Goal: Information Seeking & Learning: Find specific fact

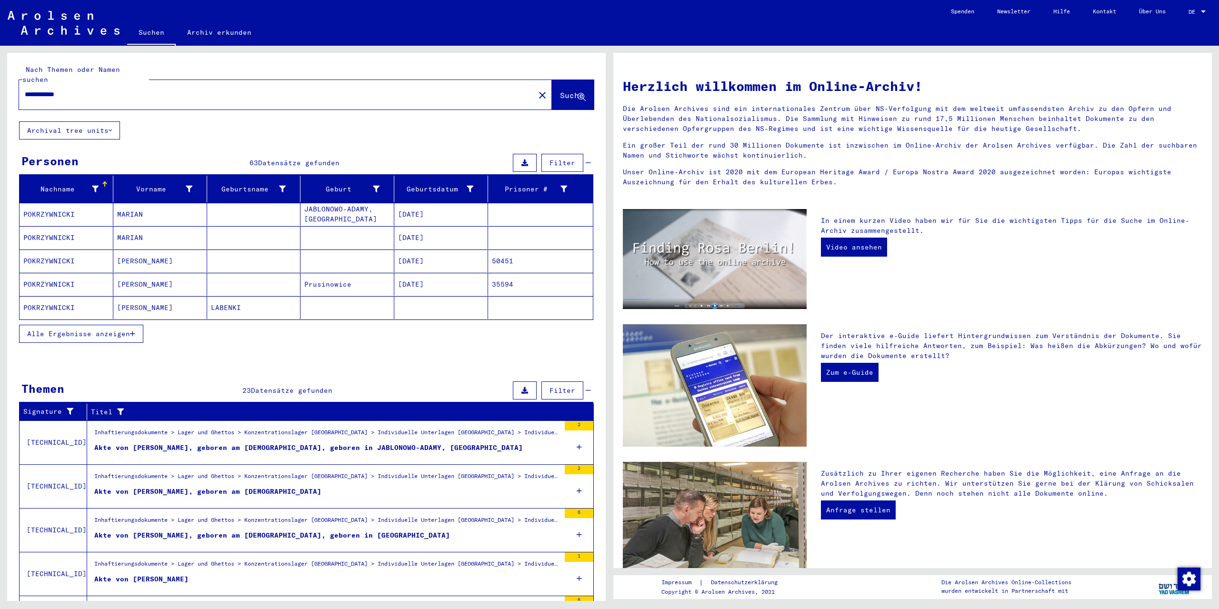
click at [131, 330] on icon "button" at bounding box center [132, 333] width 5 height 7
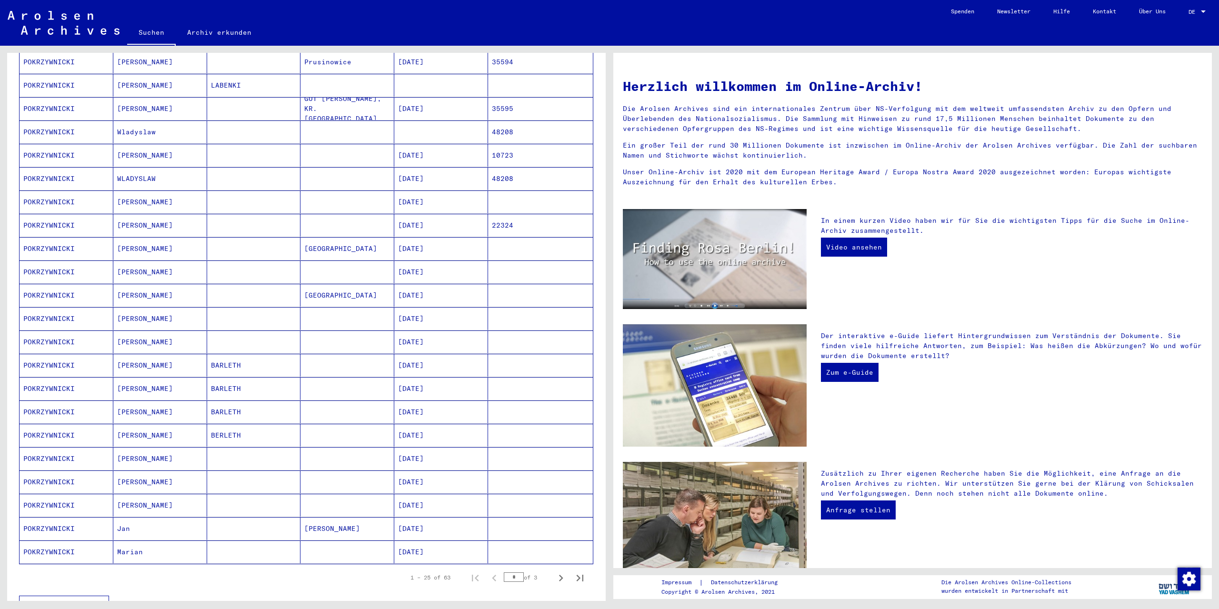
scroll to position [238, 0]
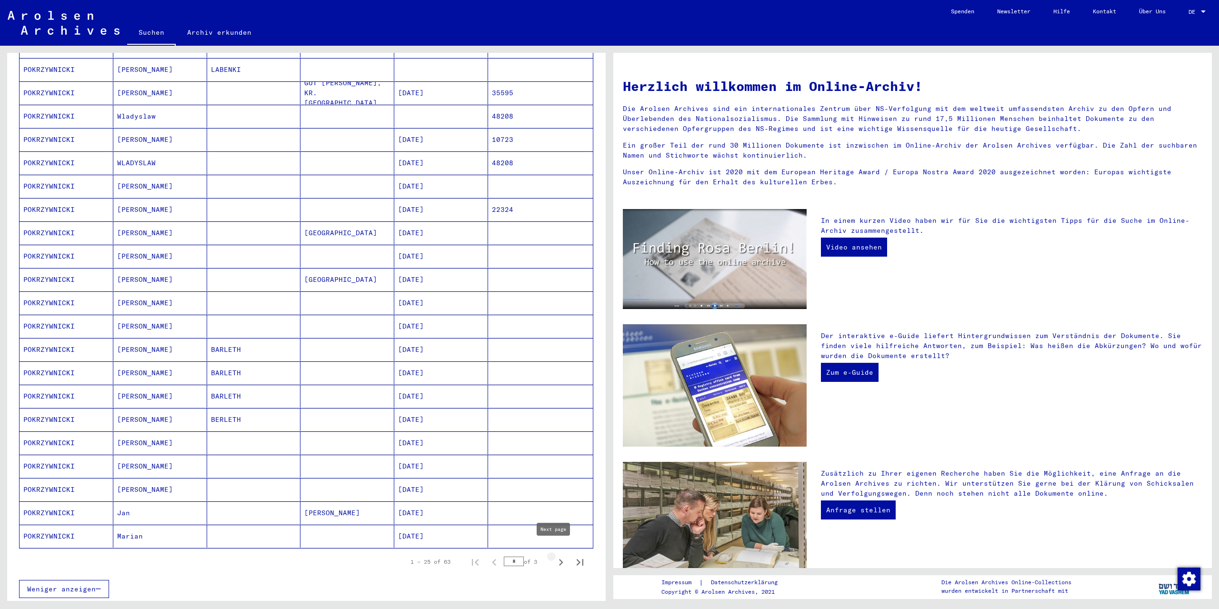
click at [559, 559] on icon "Next page" at bounding box center [561, 562] width 4 height 7
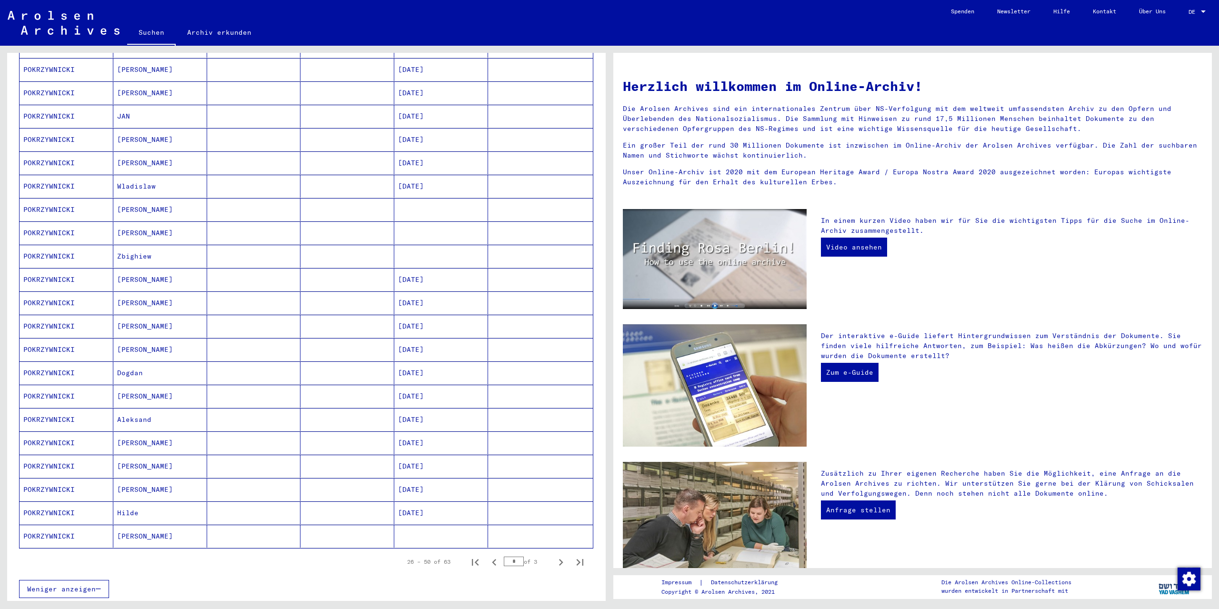
click at [61, 525] on mat-cell "POKRZYWNICKI" at bounding box center [67, 536] width 94 height 23
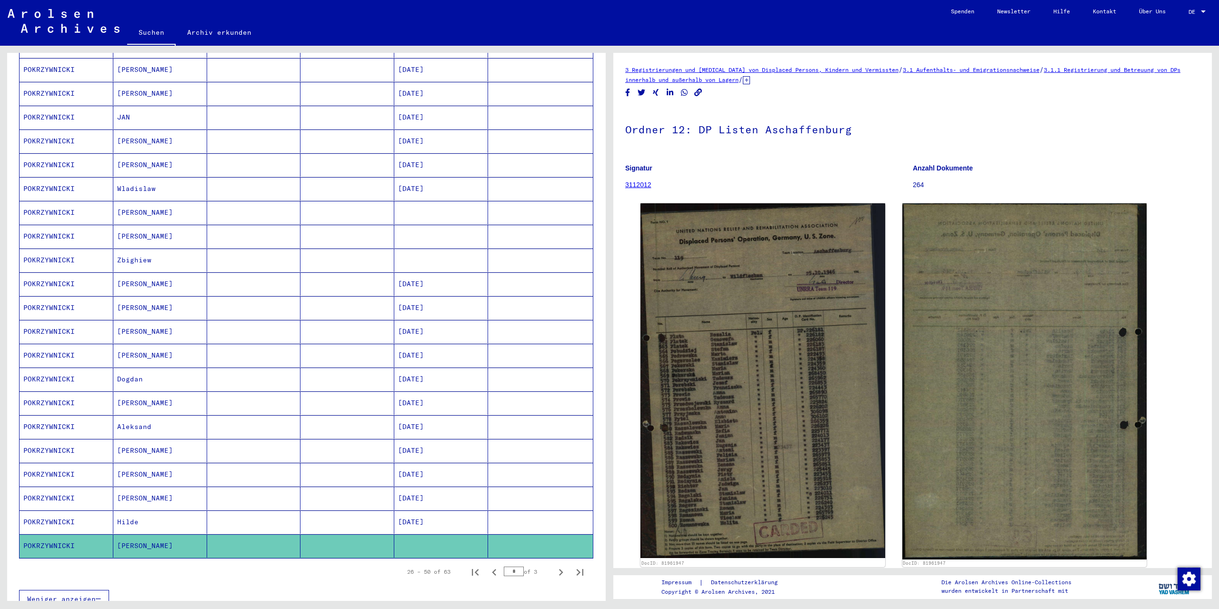
click at [129, 322] on mat-cell "[PERSON_NAME]" at bounding box center [160, 331] width 94 height 23
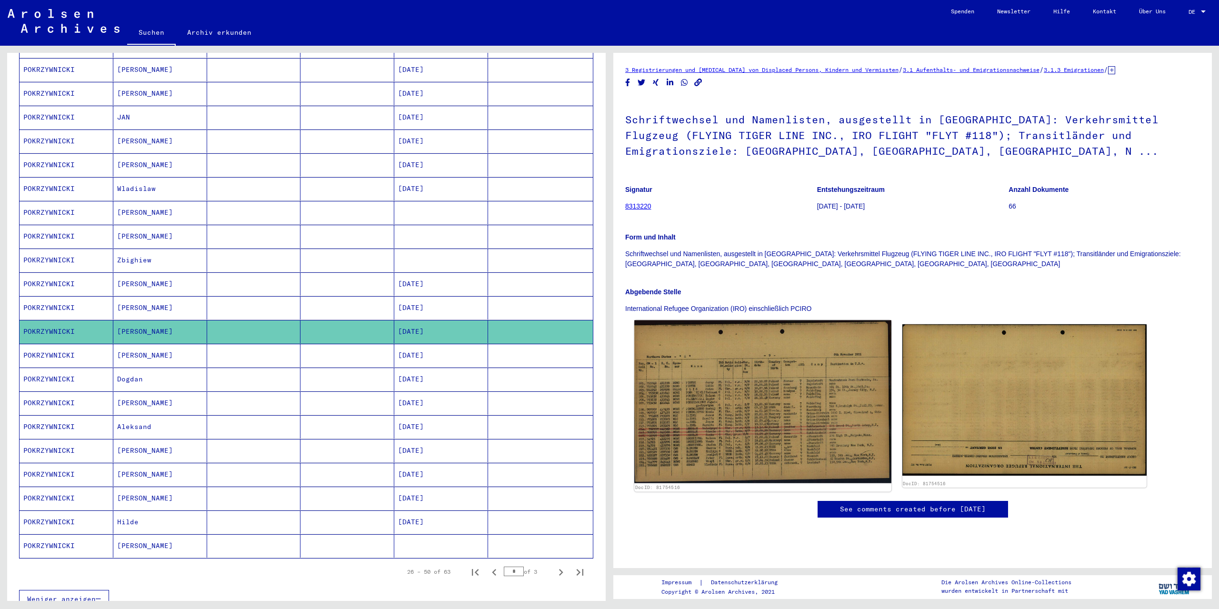
click at [750, 423] on img at bounding box center [762, 401] width 257 height 163
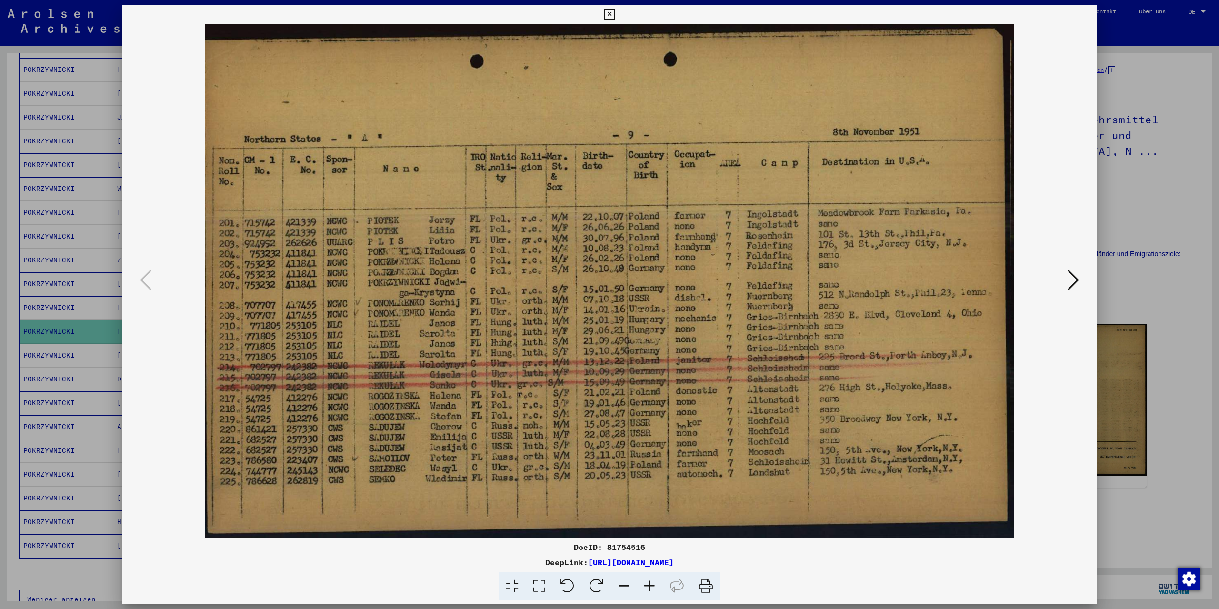
click at [1166, 209] on div at bounding box center [609, 304] width 1219 height 609
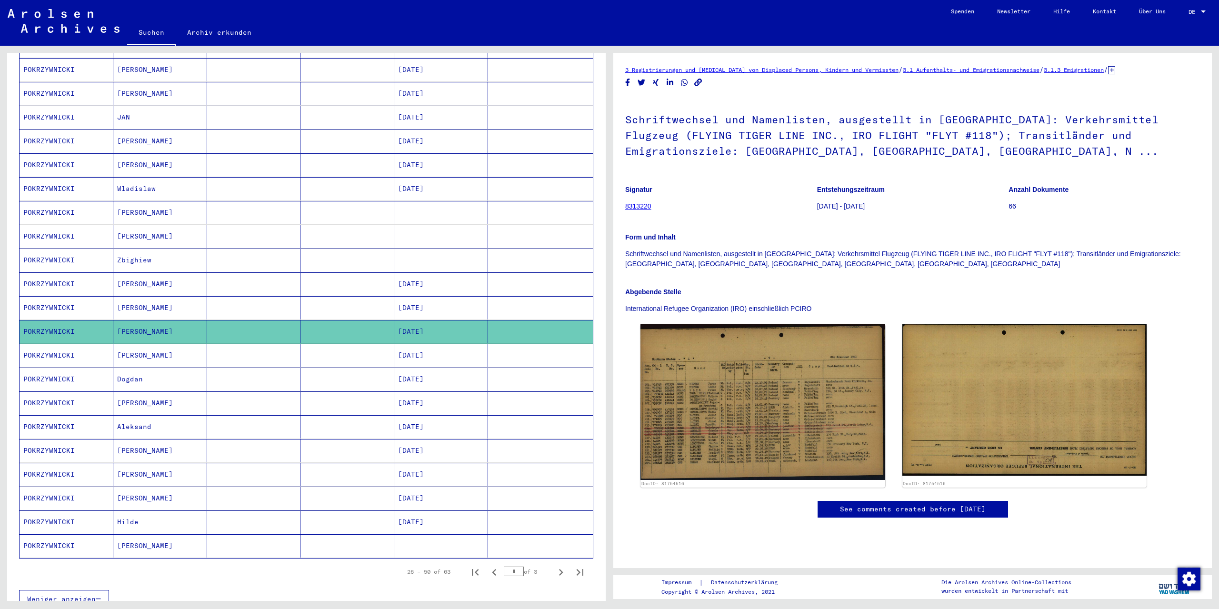
click at [150, 534] on mat-cell "[PERSON_NAME]" at bounding box center [160, 545] width 94 height 23
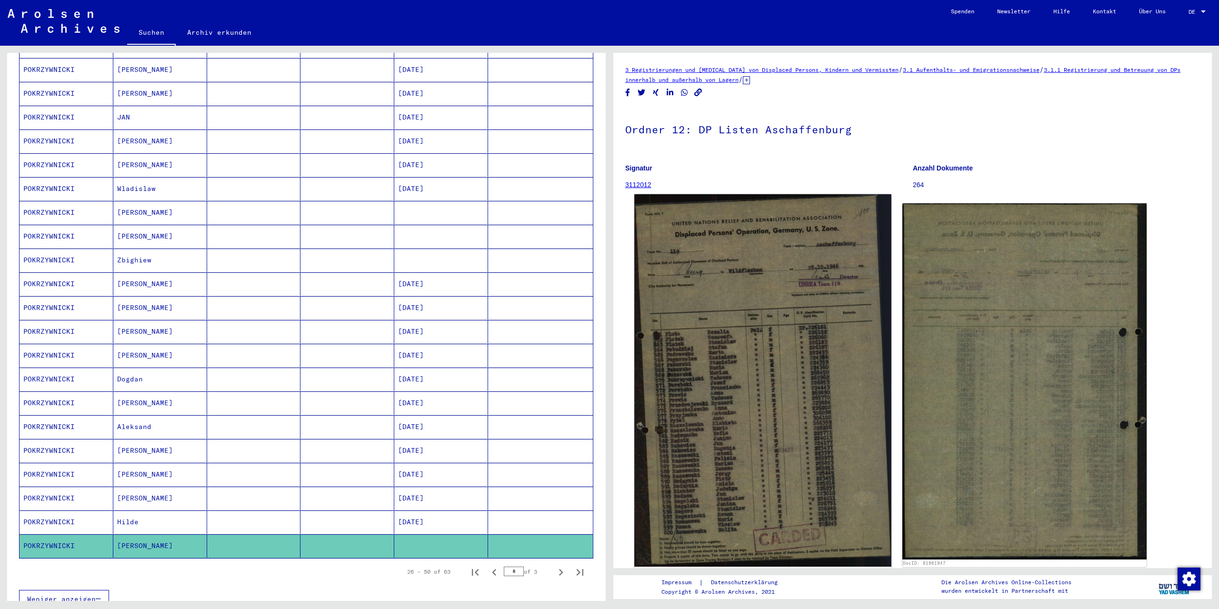
click at [707, 378] on img at bounding box center [762, 380] width 257 height 372
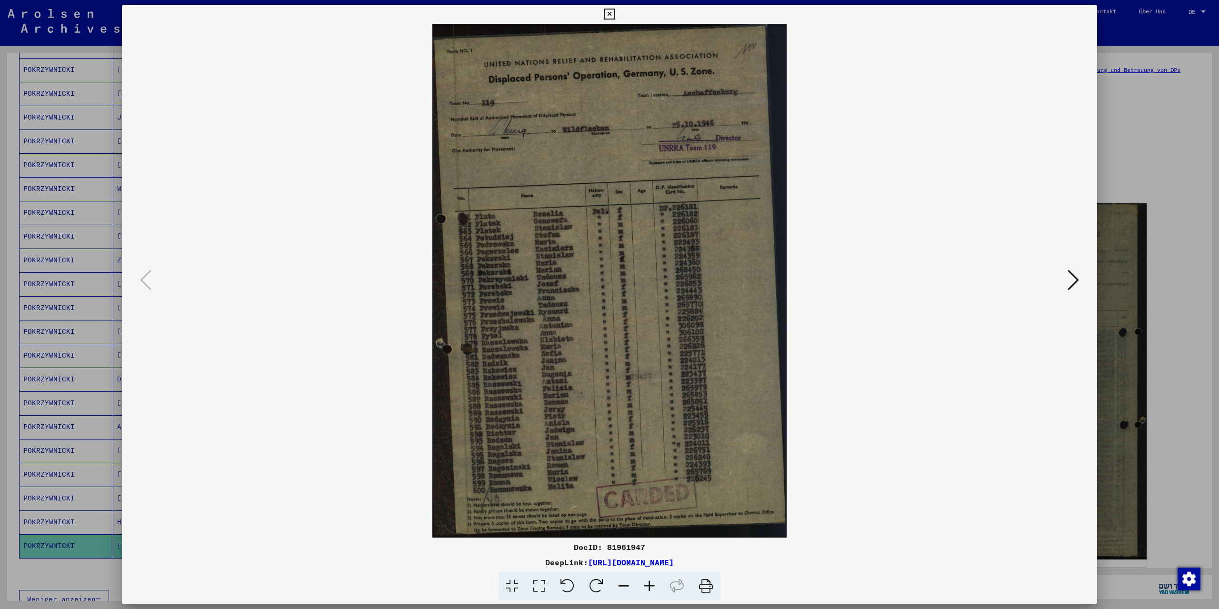
click at [646, 584] on icon at bounding box center [649, 586] width 26 height 29
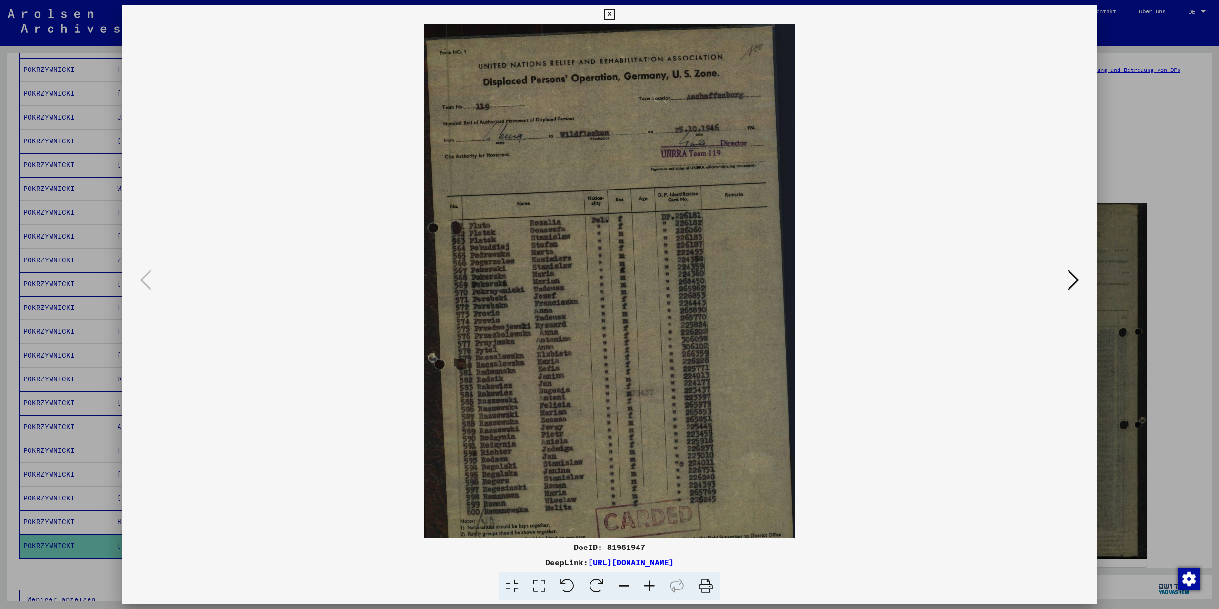
click at [646, 584] on icon at bounding box center [649, 586] width 26 height 29
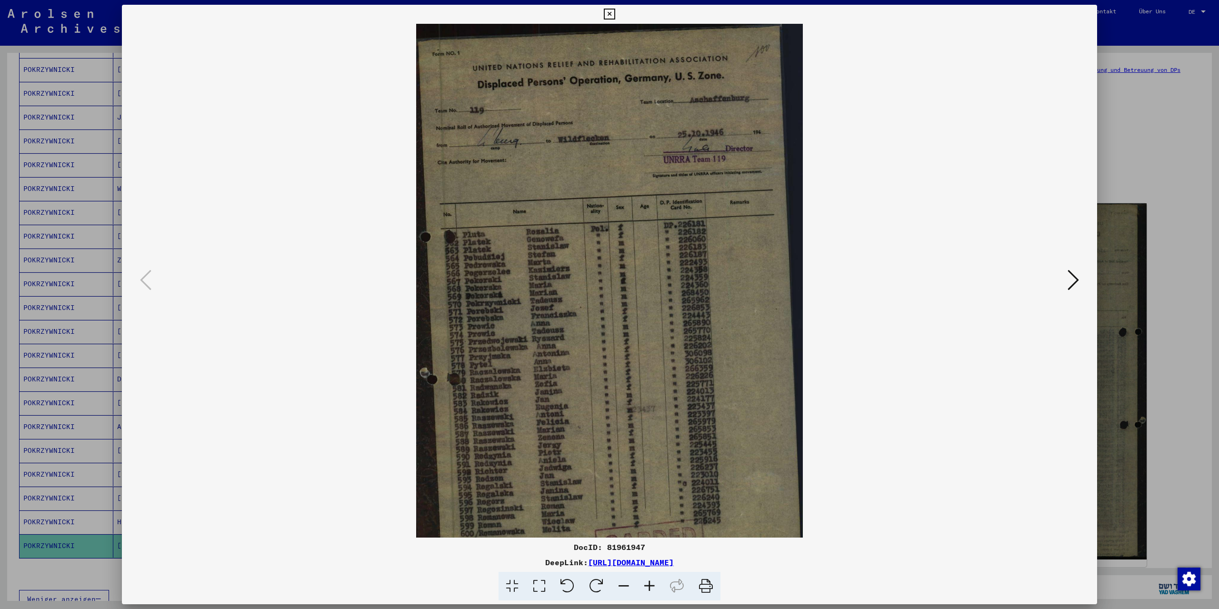
click at [646, 584] on icon at bounding box center [649, 586] width 26 height 29
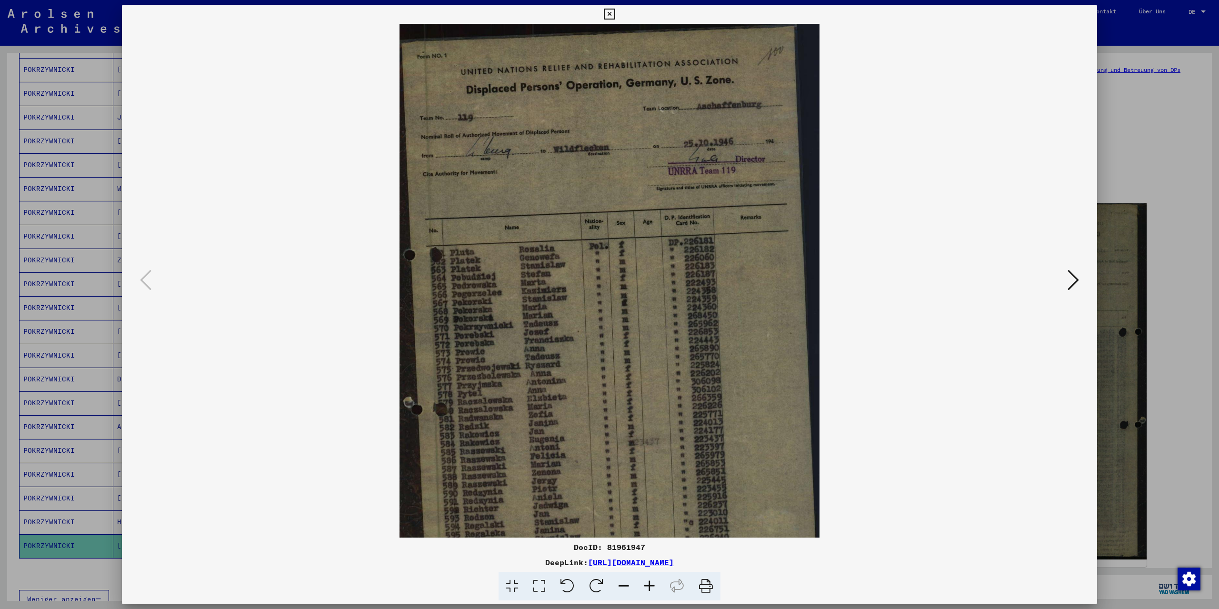
click at [646, 584] on icon at bounding box center [649, 586] width 26 height 29
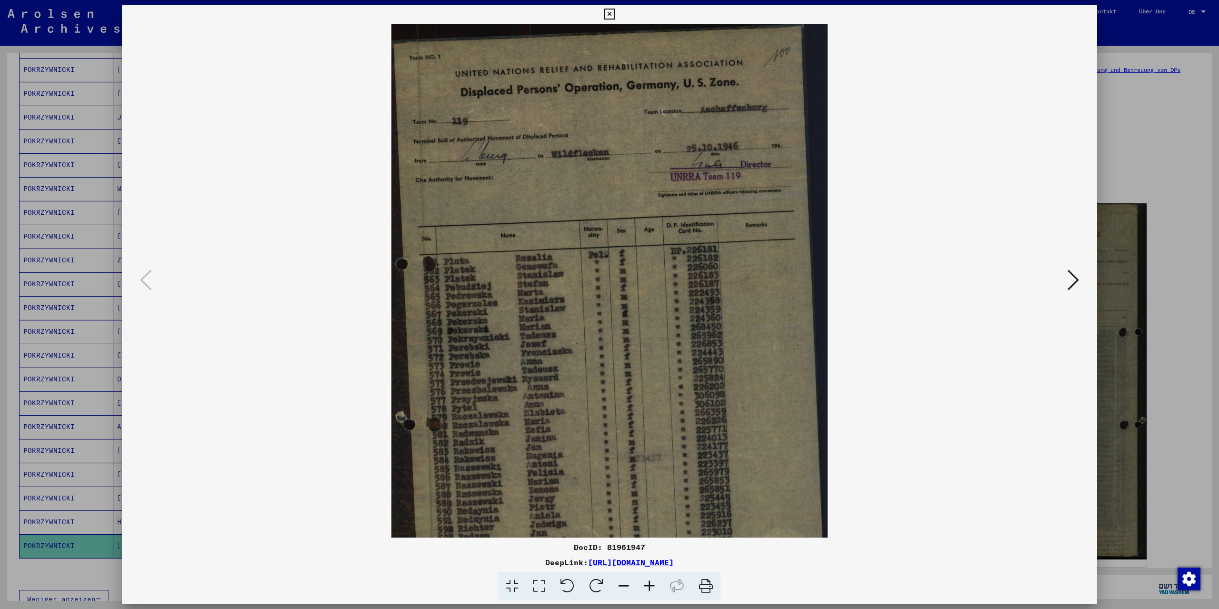
click at [646, 584] on icon at bounding box center [649, 586] width 26 height 29
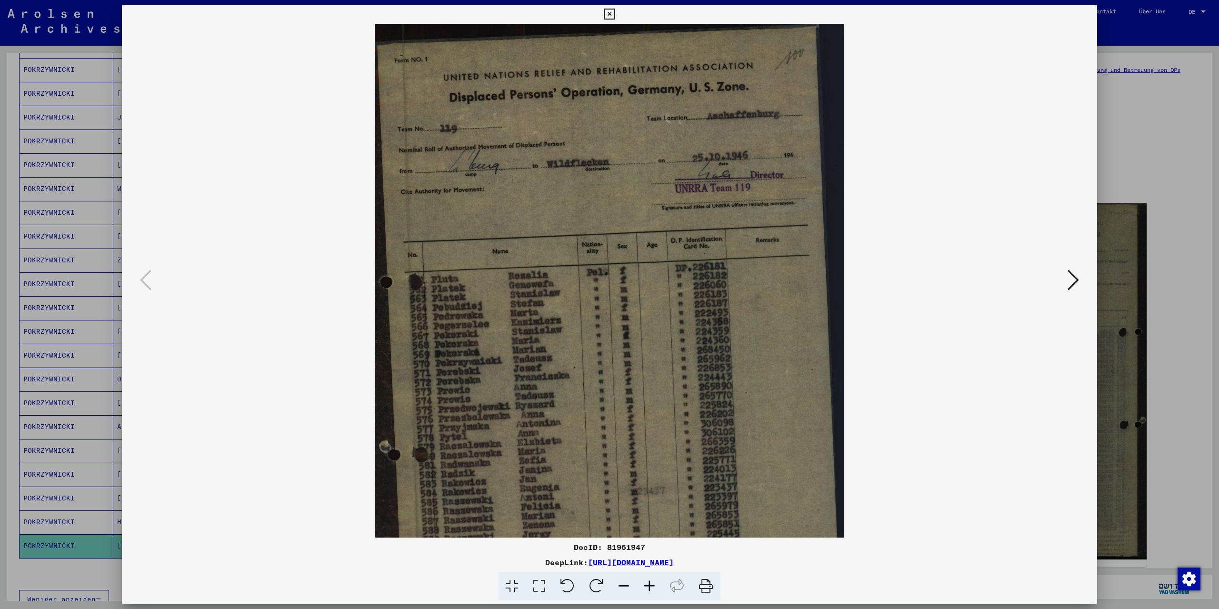
click at [646, 584] on icon at bounding box center [649, 586] width 26 height 29
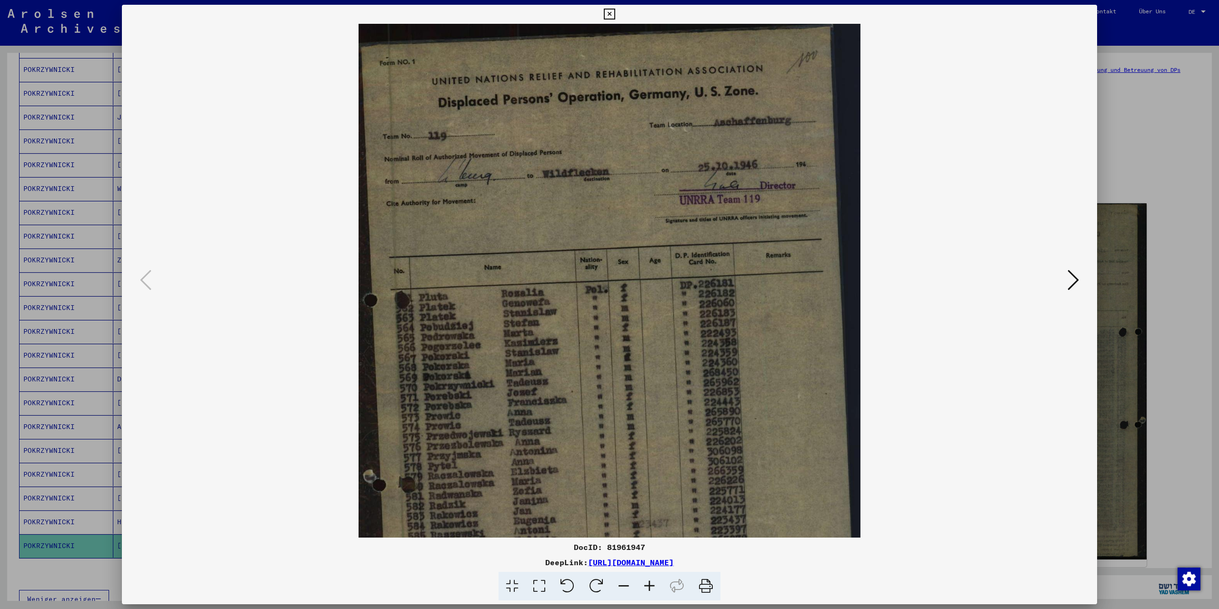
click at [645, 583] on icon at bounding box center [649, 586] width 26 height 29
click at [645, 582] on icon at bounding box center [649, 586] width 26 height 29
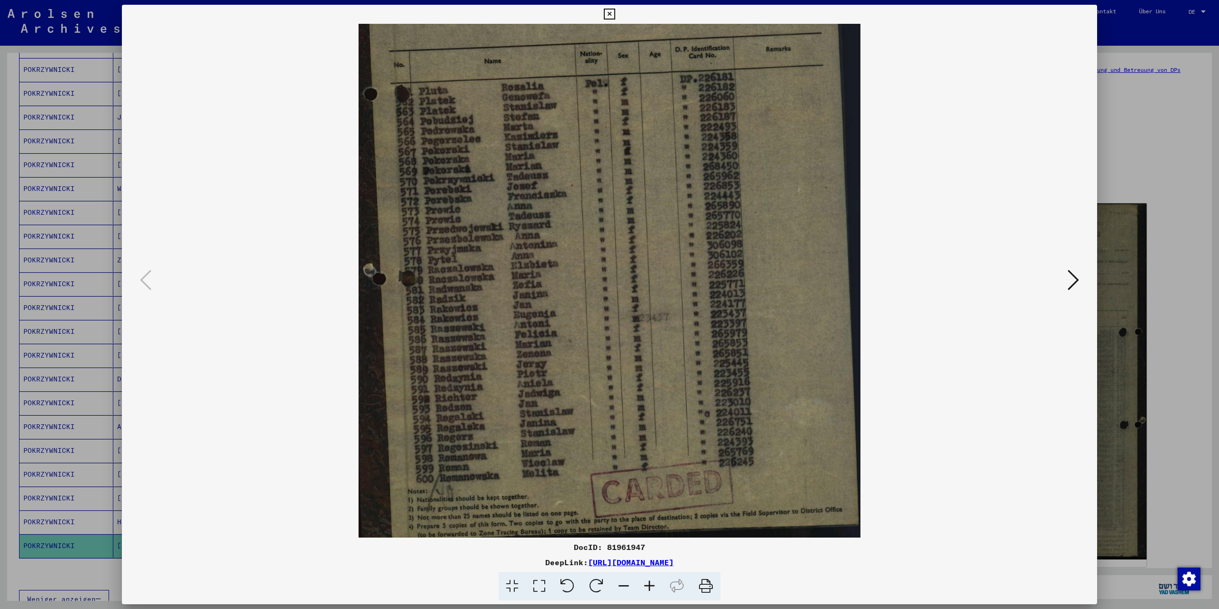
drag, startPoint x: 552, startPoint y: 407, endPoint x: 546, endPoint y: 204, distance: 202.9
click at [546, 204] on img at bounding box center [609, 182] width 502 height 728
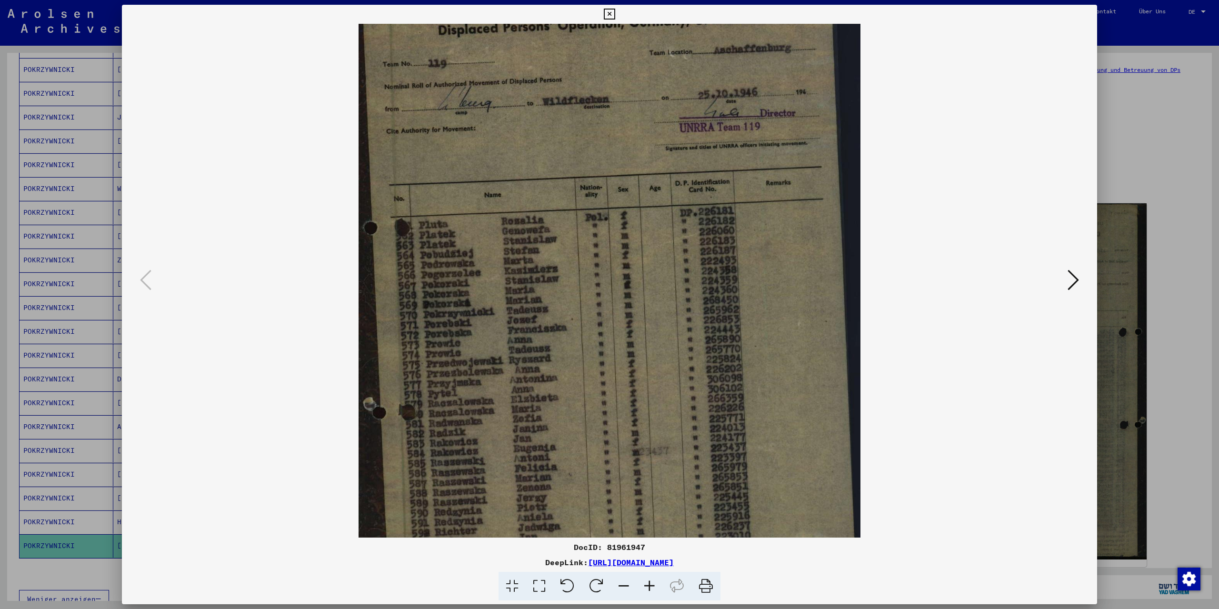
scroll to position [65, 0]
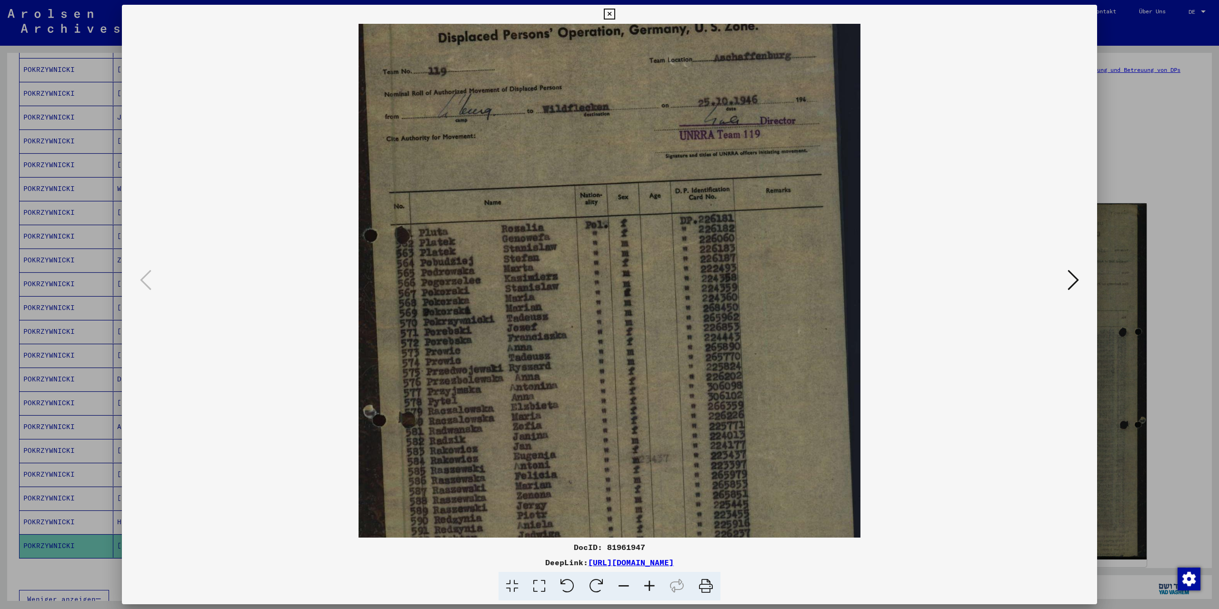
drag, startPoint x: 571, startPoint y: 203, endPoint x: 522, endPoint y: 353, distance: 157.3
click at [522, 353] on img at bounding box center [609, 323] width 502 height 728
click at [1151, 152] on div at bounding box center [609, 304] width 1219 height 609
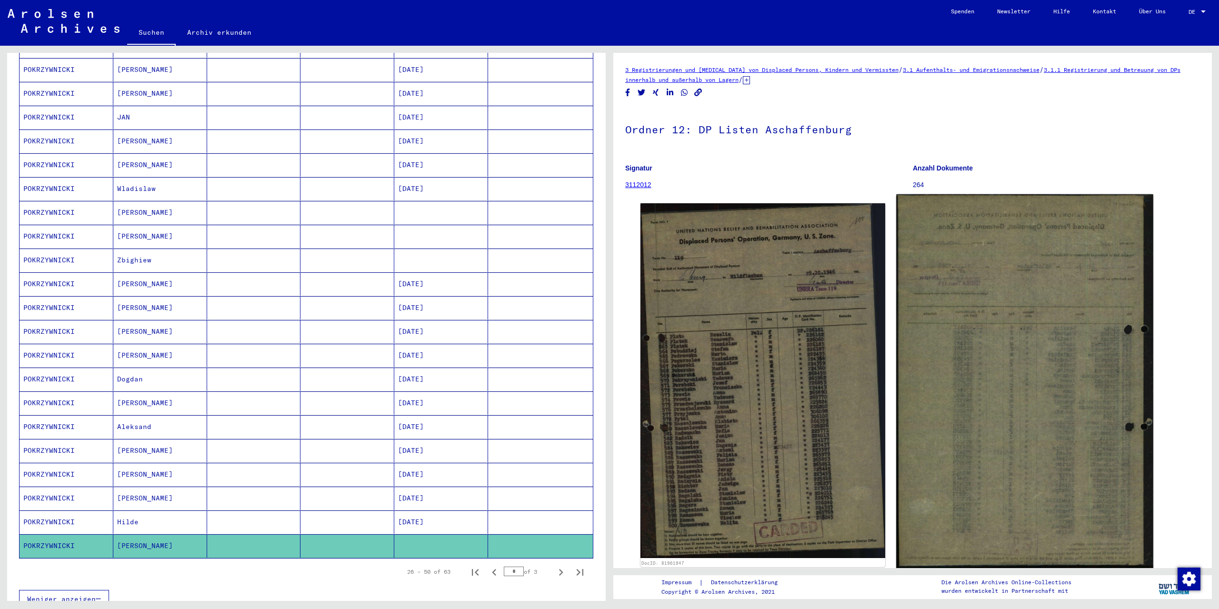
click at [1064, 447] on img at bounding box center [1024, 381] width 257 height 374
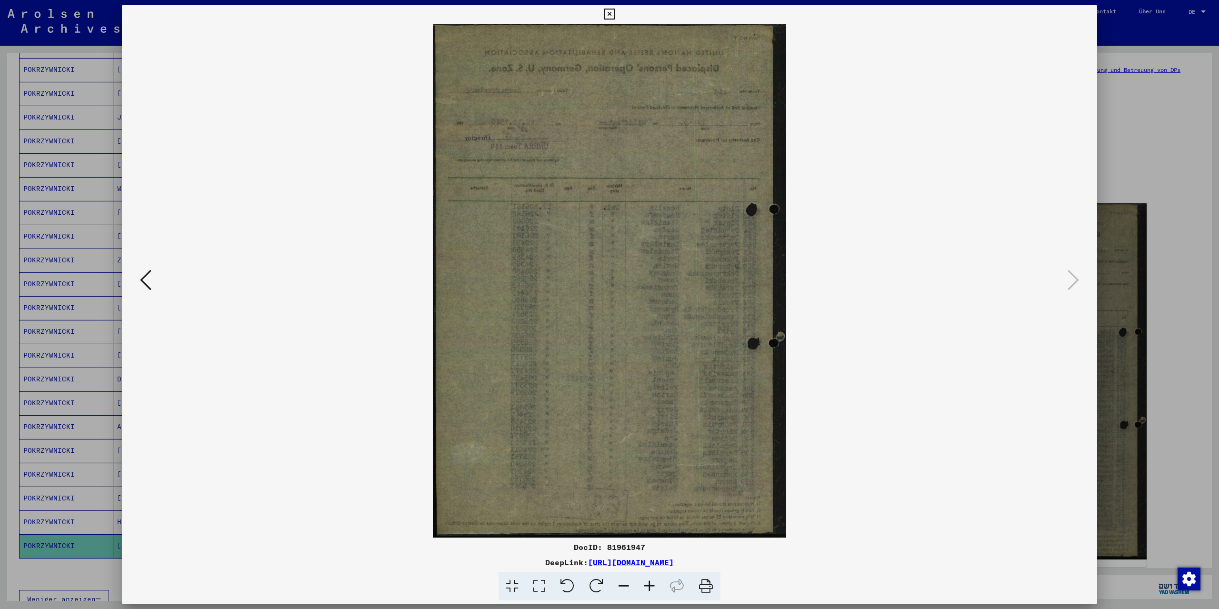
click at [1182, 368] on div at bounding box center [609, 304] width 1219 height 609
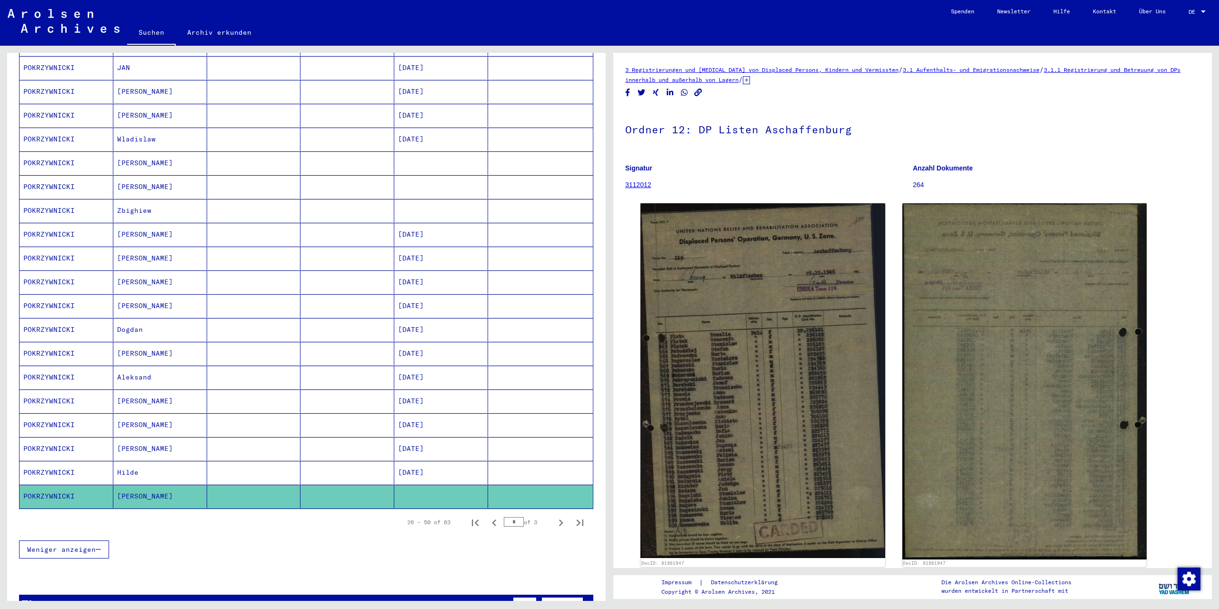
scroll to position [383, 0]
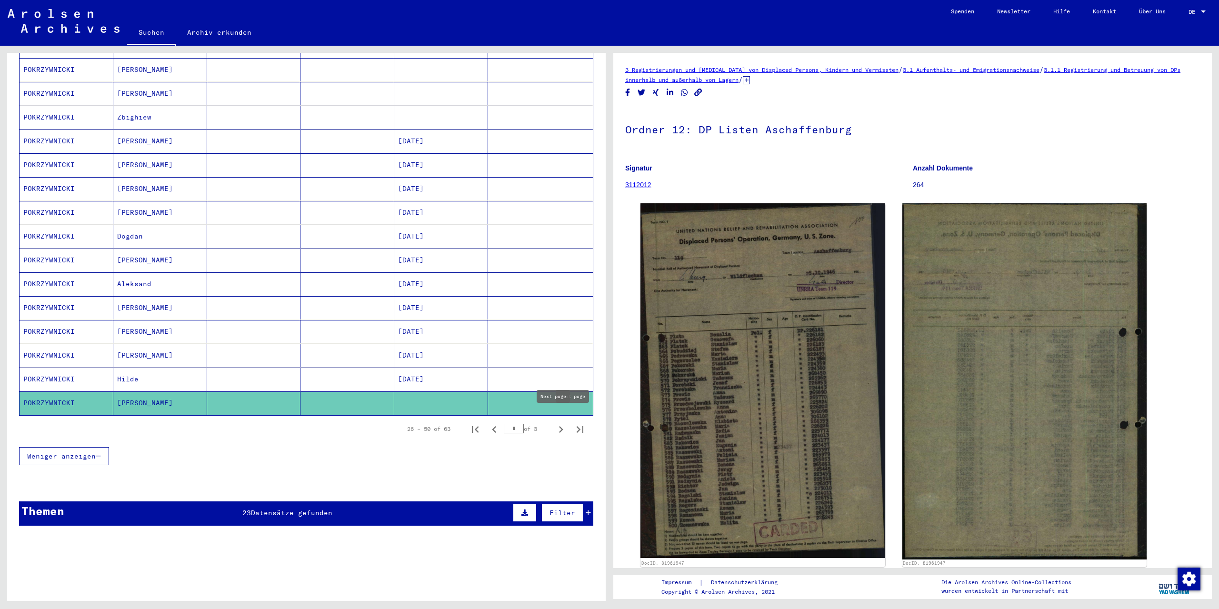
click at [556, 423] on icon "Next page" at bounding box center [560, 429] width 13 height 13
type input "*"
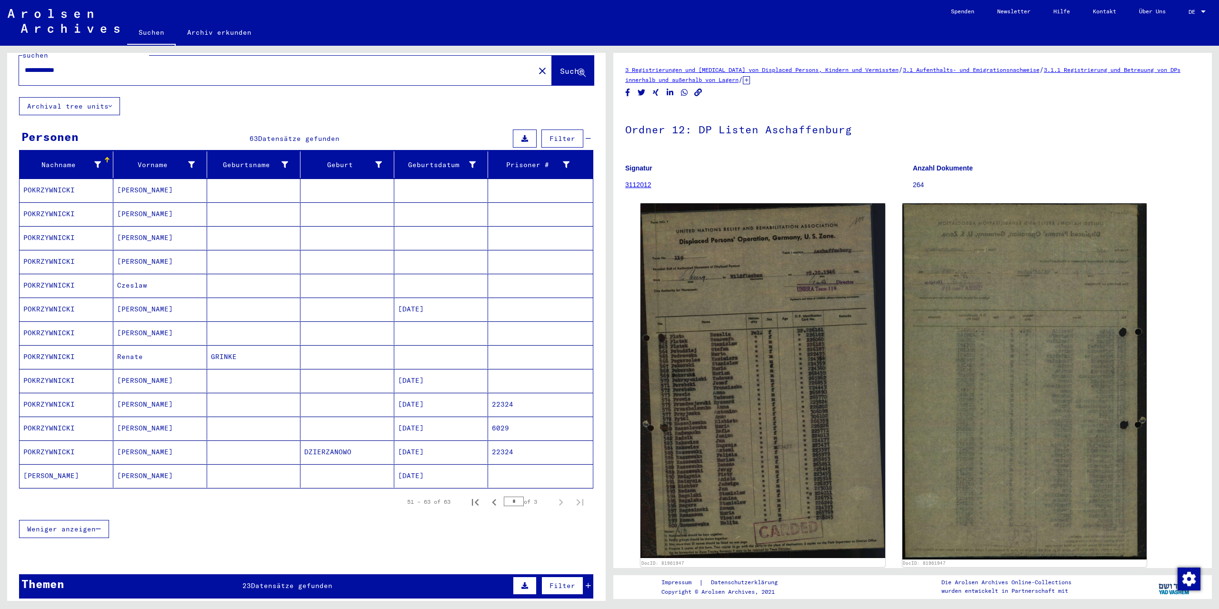
scroll to position [0, 0]
